Goal: Task Accomplishment & Management: Use online tool/utility

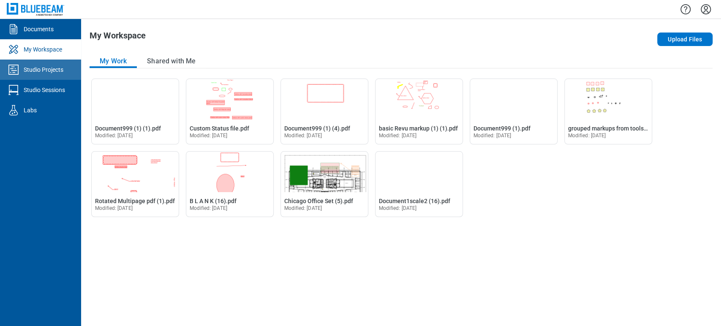
click at [44, 72] on div "Studio Projects" at bounding box center [44, 69] width 40 height 8
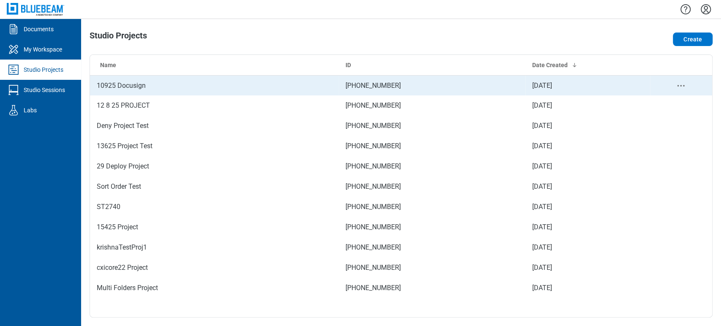
click at [179, 84] on td "10925 Docusign" at bounding box center [214, 85] width 249 height 20
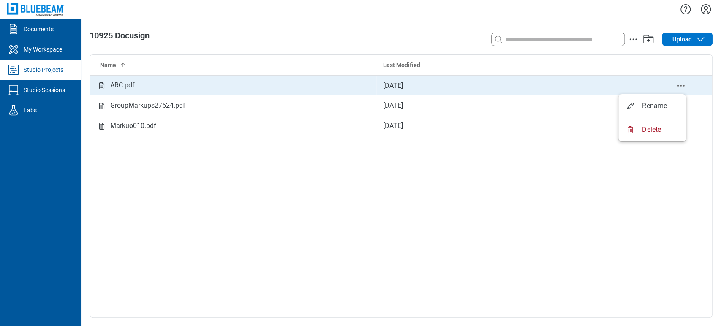
click at [683, 84] on icon "delete-context-menu" at bounding box center [680, 86] width 10 height 10
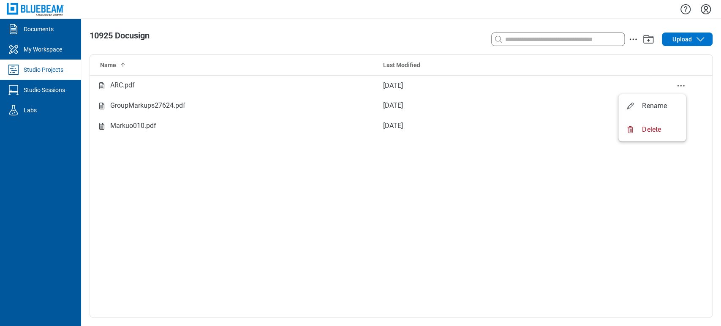
click at [331, 301] on div "Name Last Modified ARC.pdf [DATE] GroupMarkups27624.pdf [DATE] Markuo010.pdf [D…" at bounding box center [401, 186] width 622 height 262
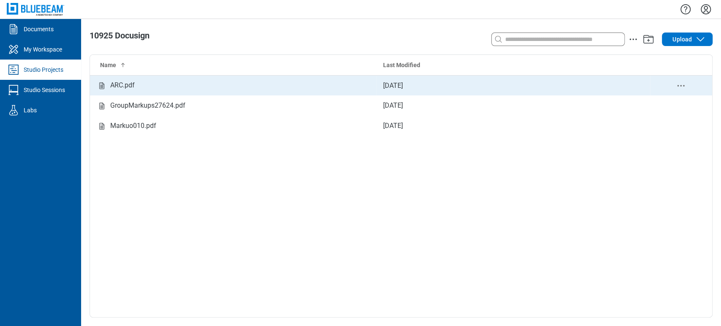
click at [679, 83] on icon "delete-context-menu" at bounding box center [680, 86] width 10 height 10
click at [413, 81] on td "[DATE]" at bounding box center [513, 85] width 274 height 20
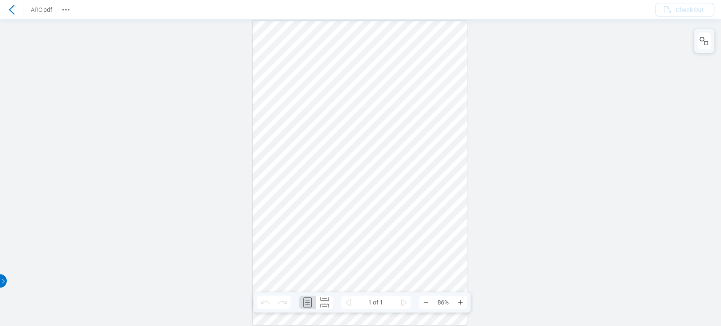
drag, startPoint x: 11, startPoint y: 28, endPoint x: 49, endPoint y: 24, distance: 39.1
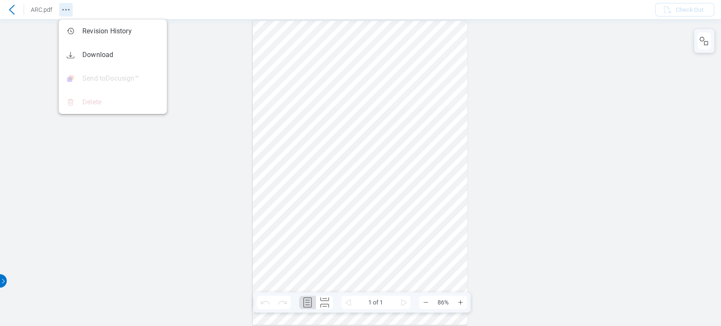
click at [63, 12] on icon "Revision History" at bounding box center [66, 10] width 10 height 10
click at [14, 58] on div at bounding box center [360, 172] width 721 height 307
